Goal: Task Accomplishment & Management: Manage account settings

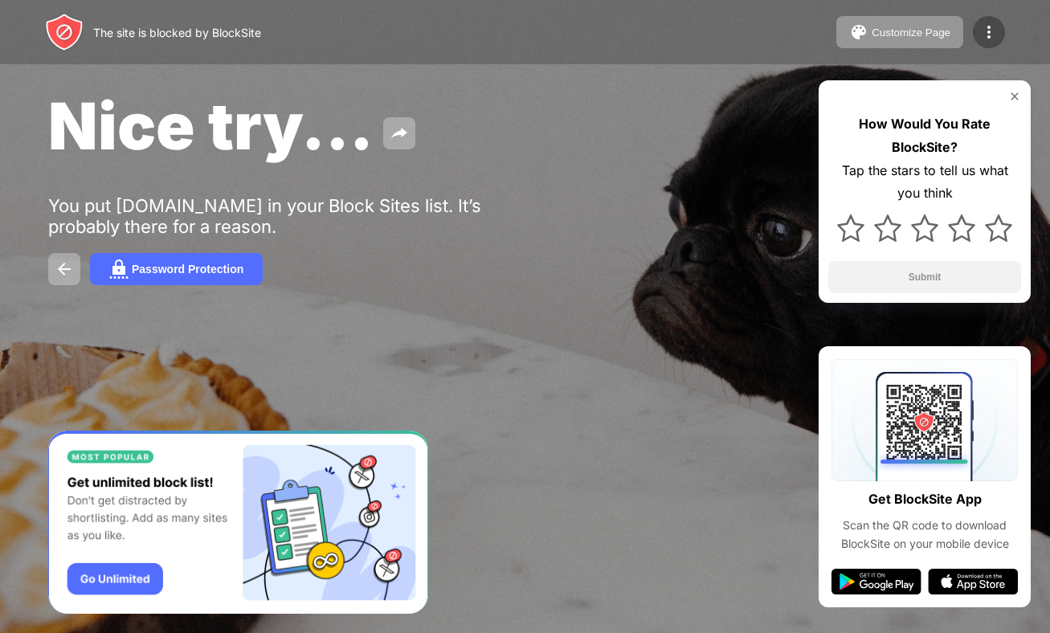
click at [984, 30] on img at bounding box center [988, 31] width 19 height 19
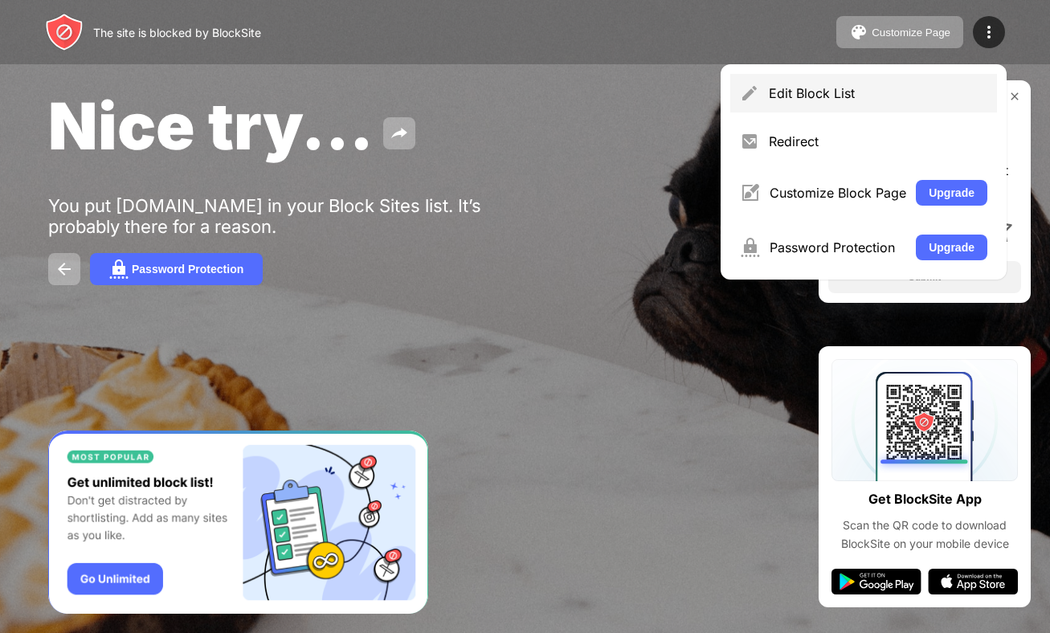
click at [812, 89] on div "Edit Block List" at bounding box center [878, 93] width 219 height 16
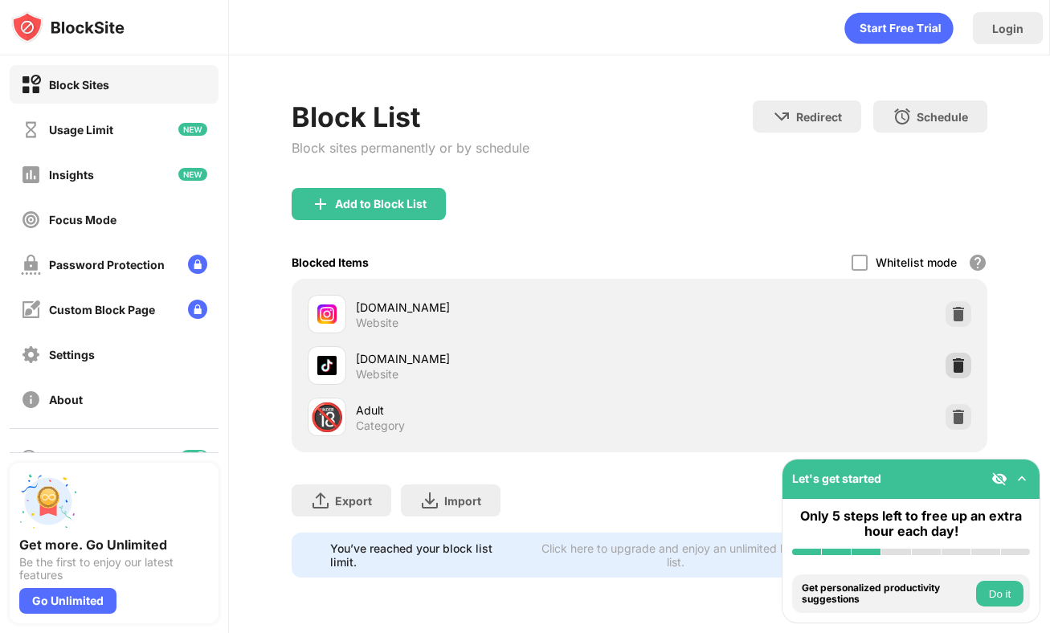
click at [959, 367] on img at bounding box center [958, 366] width 16 height 16
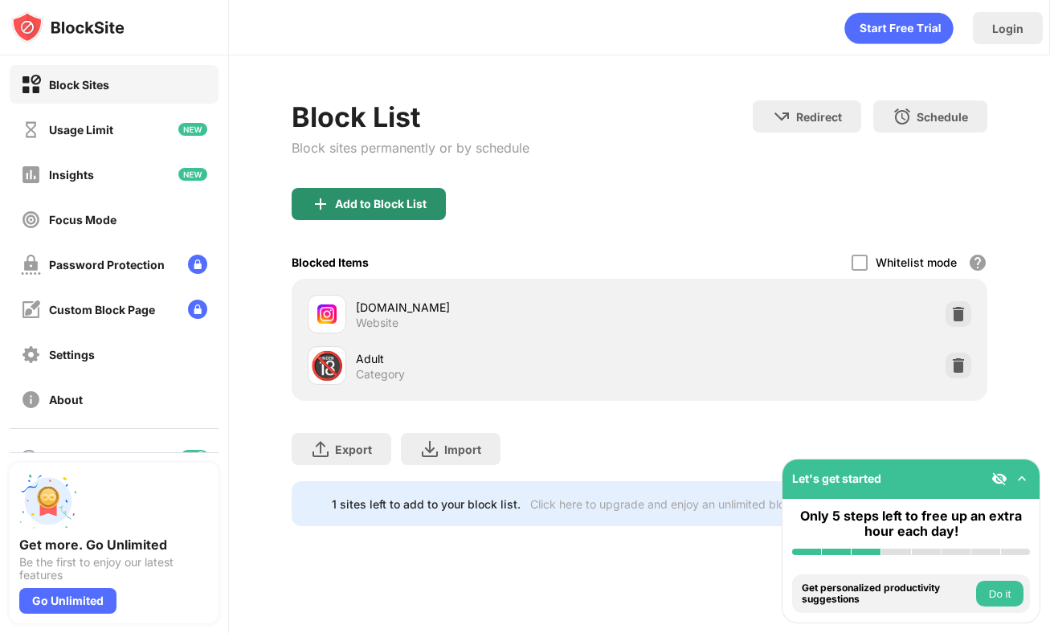
click at [407, 205] on div "Add to Block List" at bounding box center [381, 204] width 92 height 13
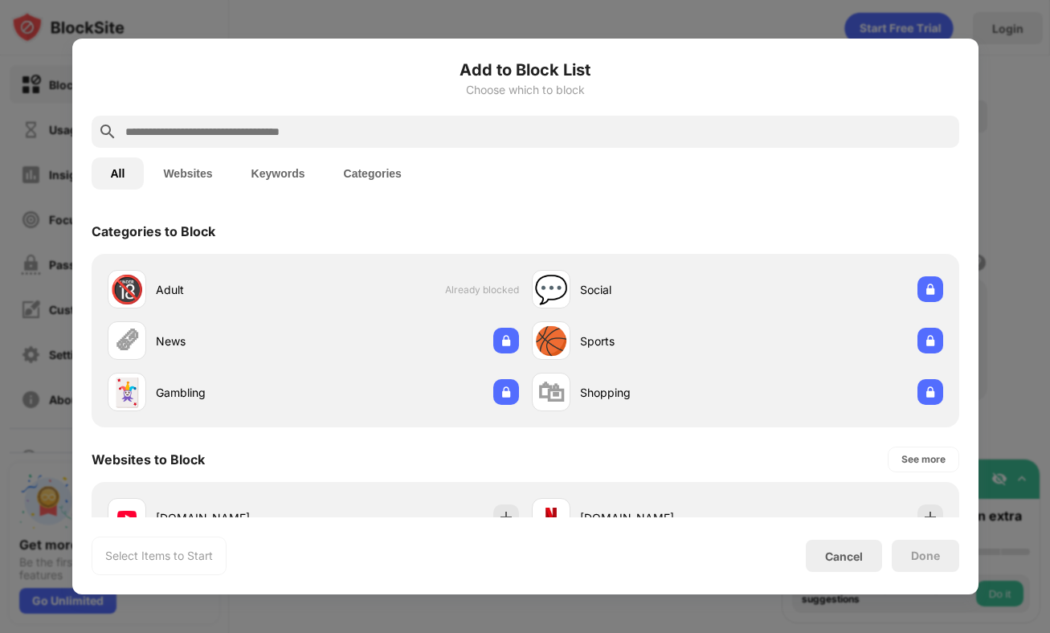
click at [213, 135] on input "text" at bounding box center [538, 131] width 829 height 19
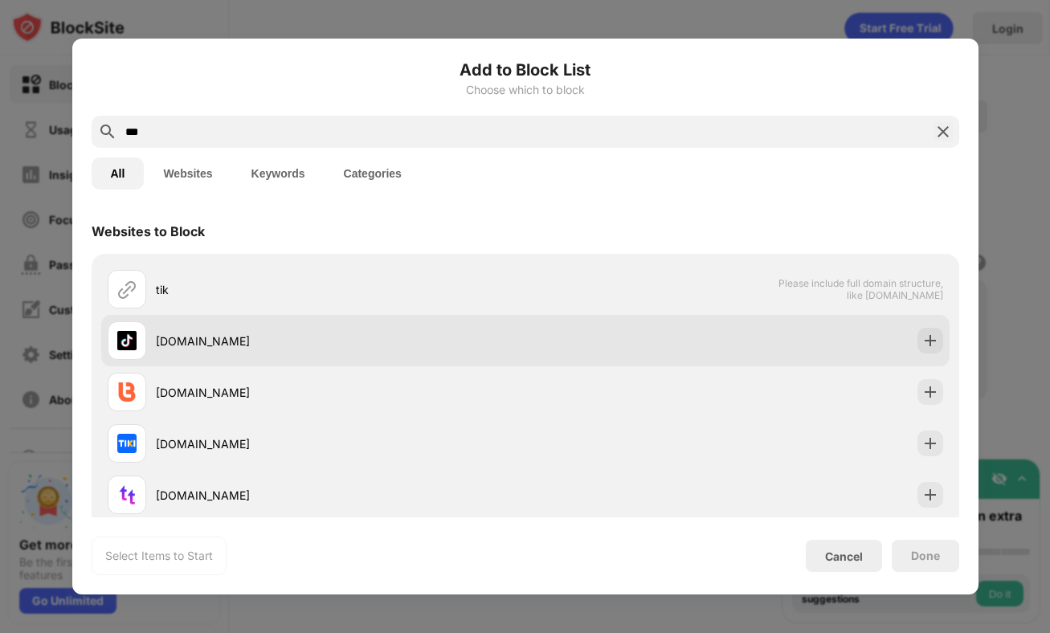
type input "***"
click at [176, 337] on div "tiktok.com" at bounding box center [341, 341] width 370 height 17
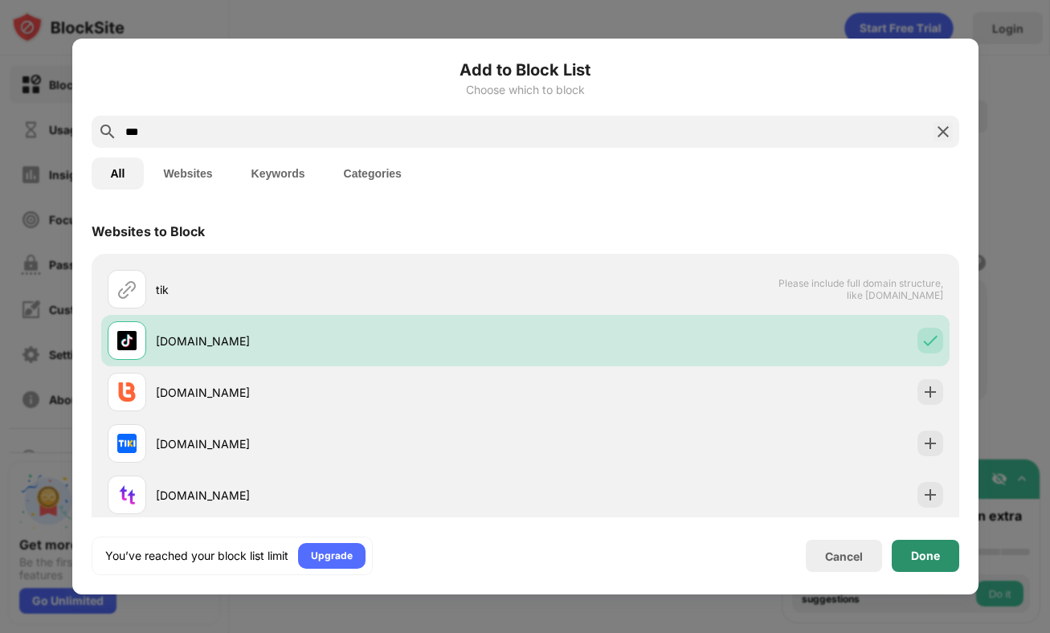
click at [922, 555] on div "Done" at bounding box center [925, 556] width 29 height 13
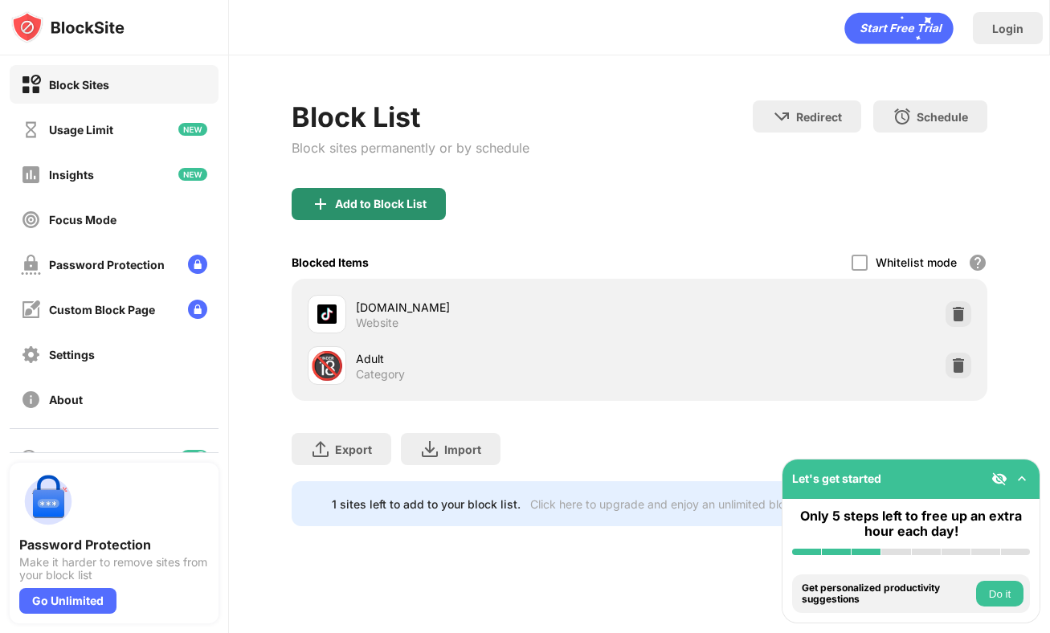
click at [334, 211] on div "Add to Block List" at bounding box center [369, 204] width 154 height 32
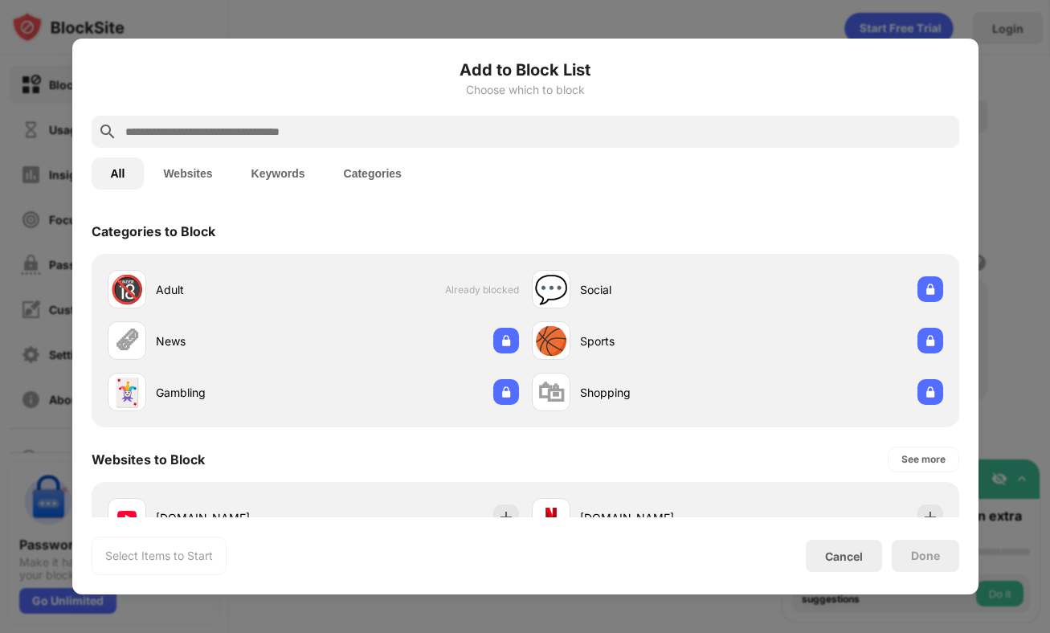
click at [288, 140] on input "text" at bounding box center [538, 131] width 829 height 19
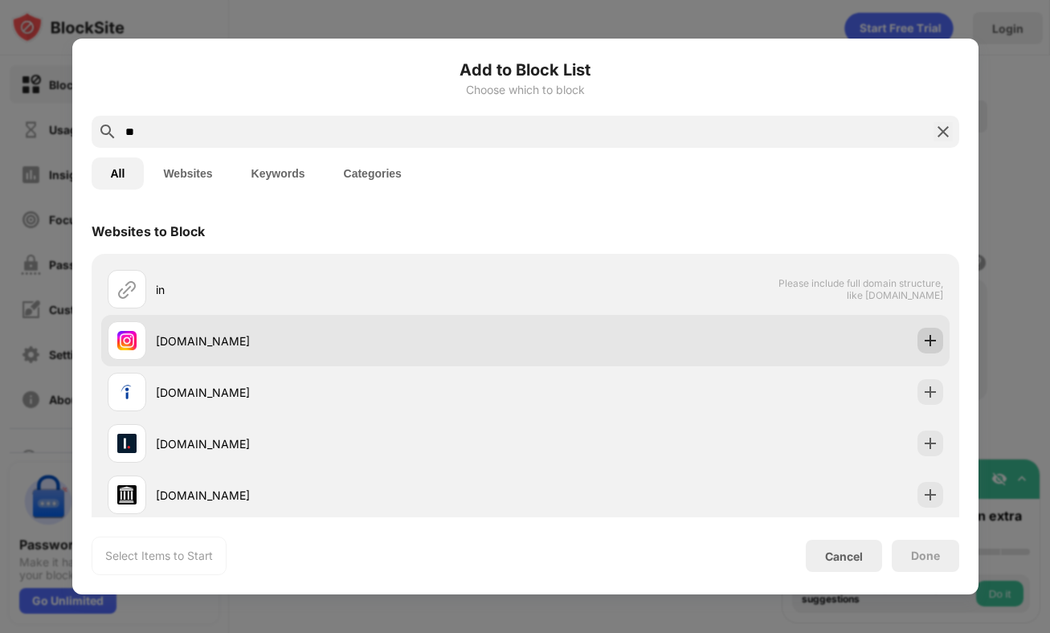
type input "**"
click at [922, 339] on img at bounding box center [930, 341] width 16 height 16
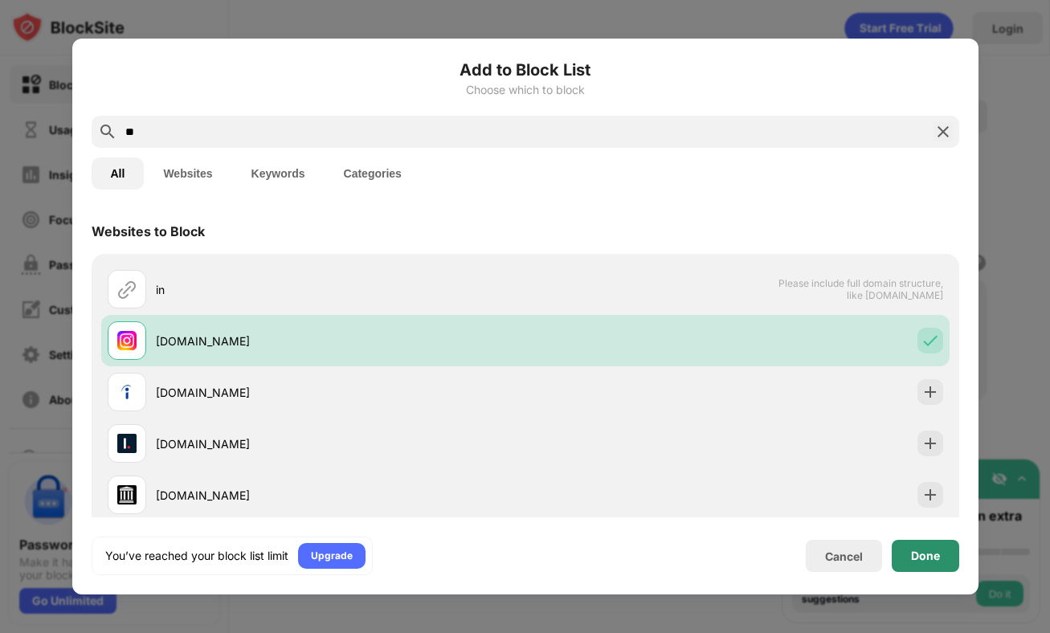
click at [921, 558] on div "Done" at bounding box center [925, 556] width 29 height 13
